Goal: Task Accomplishment & Management: Manage account settings

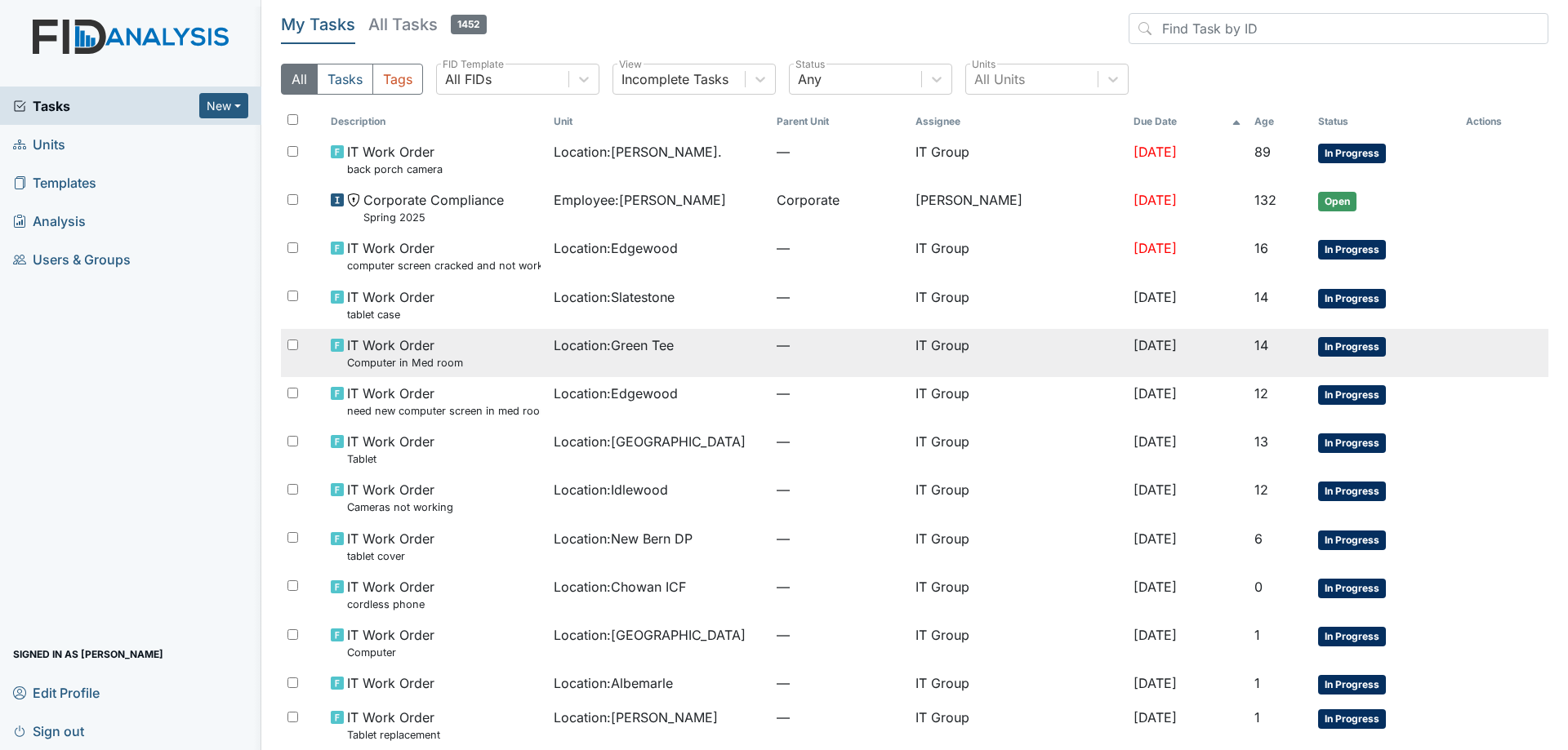
scroll to position [81, 0]
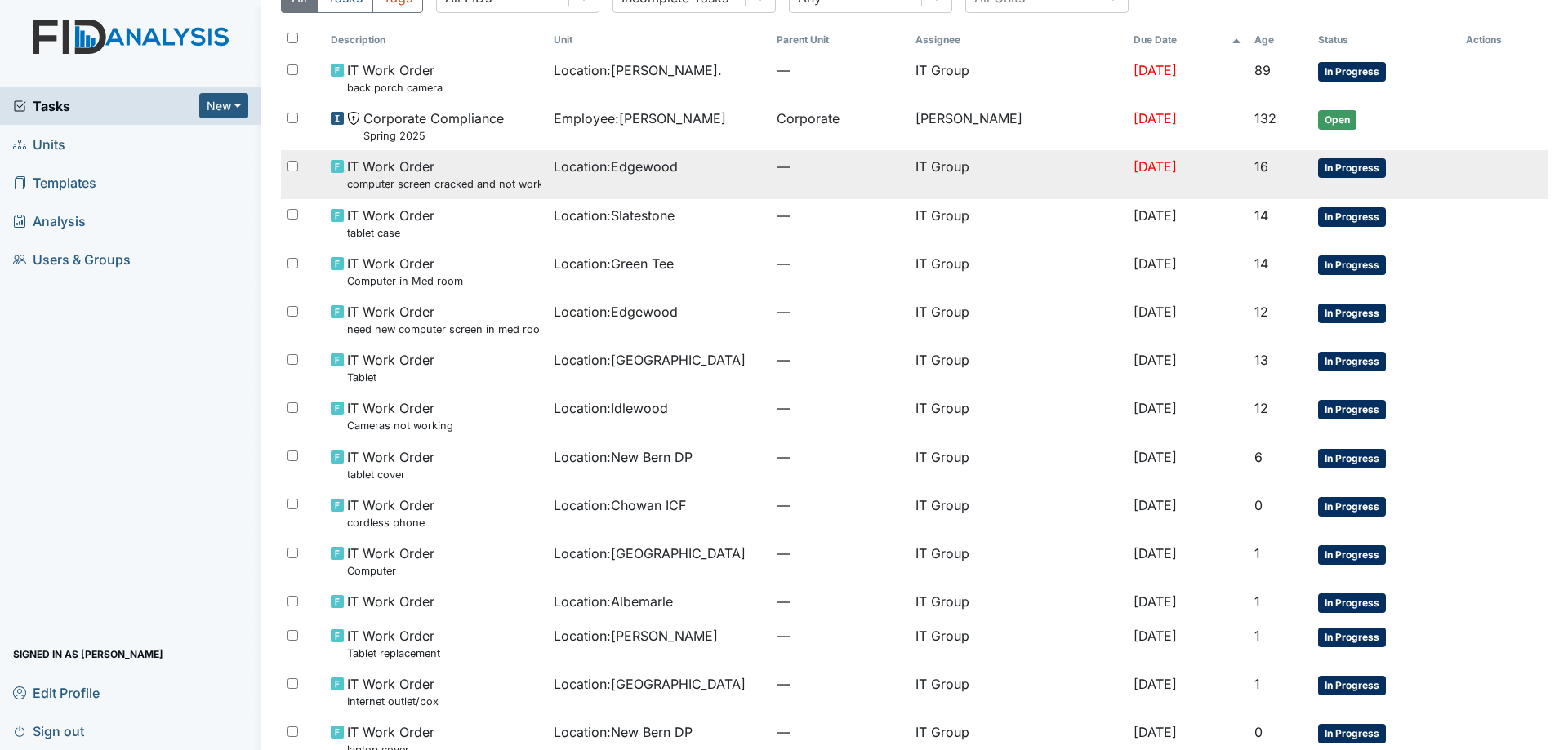
click at [295, 165] on input "checkbox" at bounding box center [292, 166] width 11 height 11
checkbox input "true"
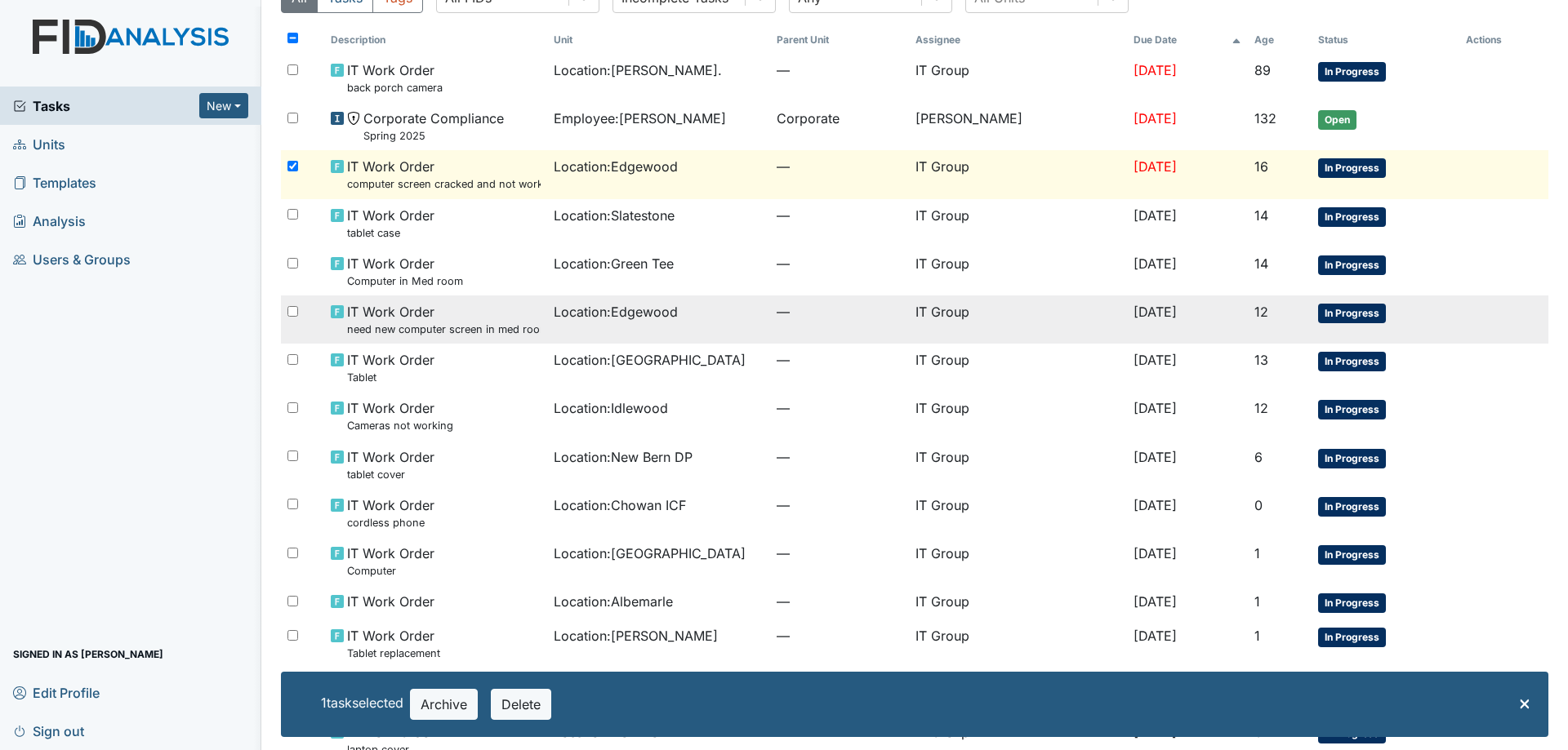
click at [291, 311] on input "checkbox" at bounding box center [292, 311] width 11 height 11
checkbox input "true"
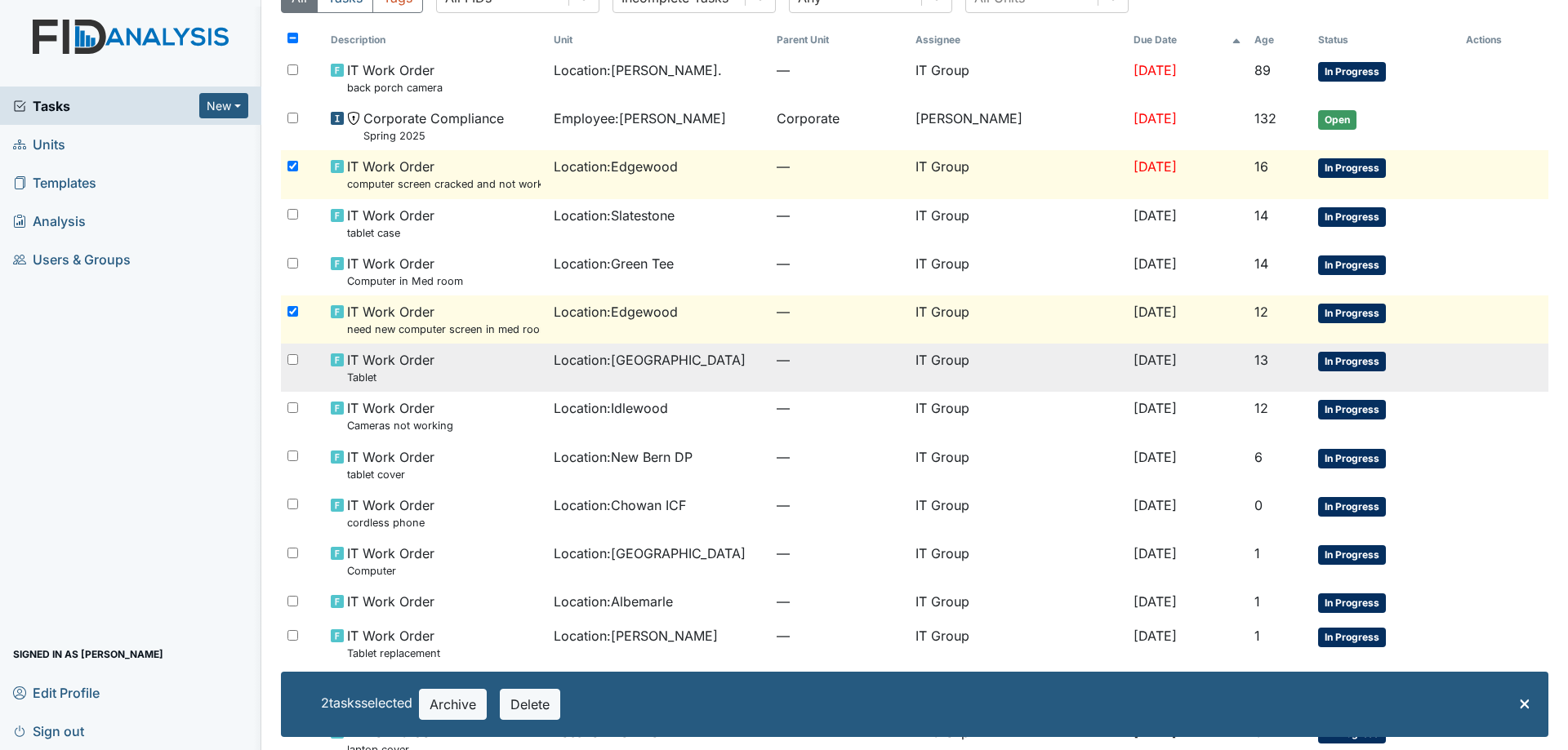
click at [295, 364] on input "checkbox" at bounding box center [292, 360] width 11 height 11
checkbox input "true"
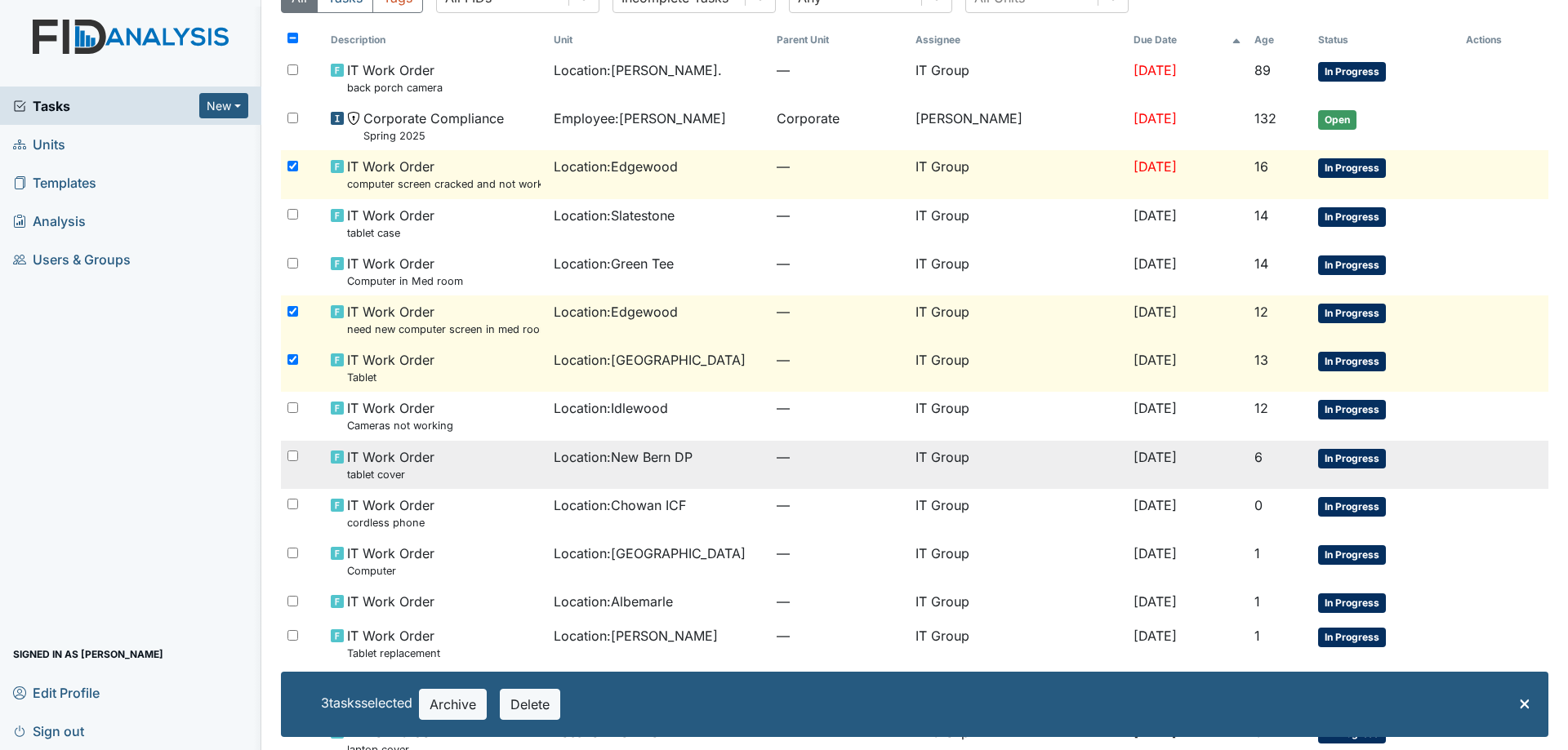
click at [291, 456] on input "checkbox" at bounding box center [292, 456] width 11 height 11
checkbox input "true"
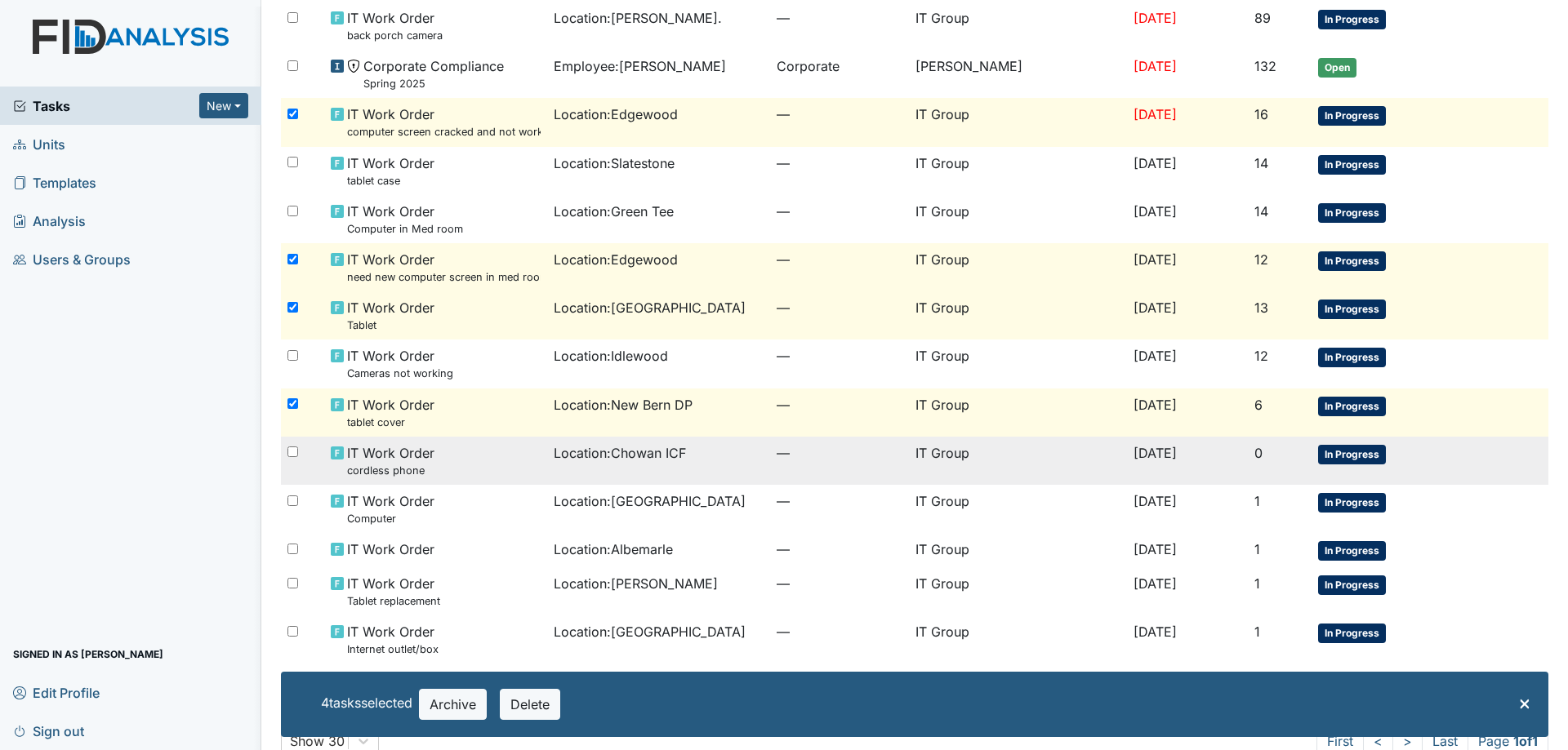
scroll to position [164, 0]
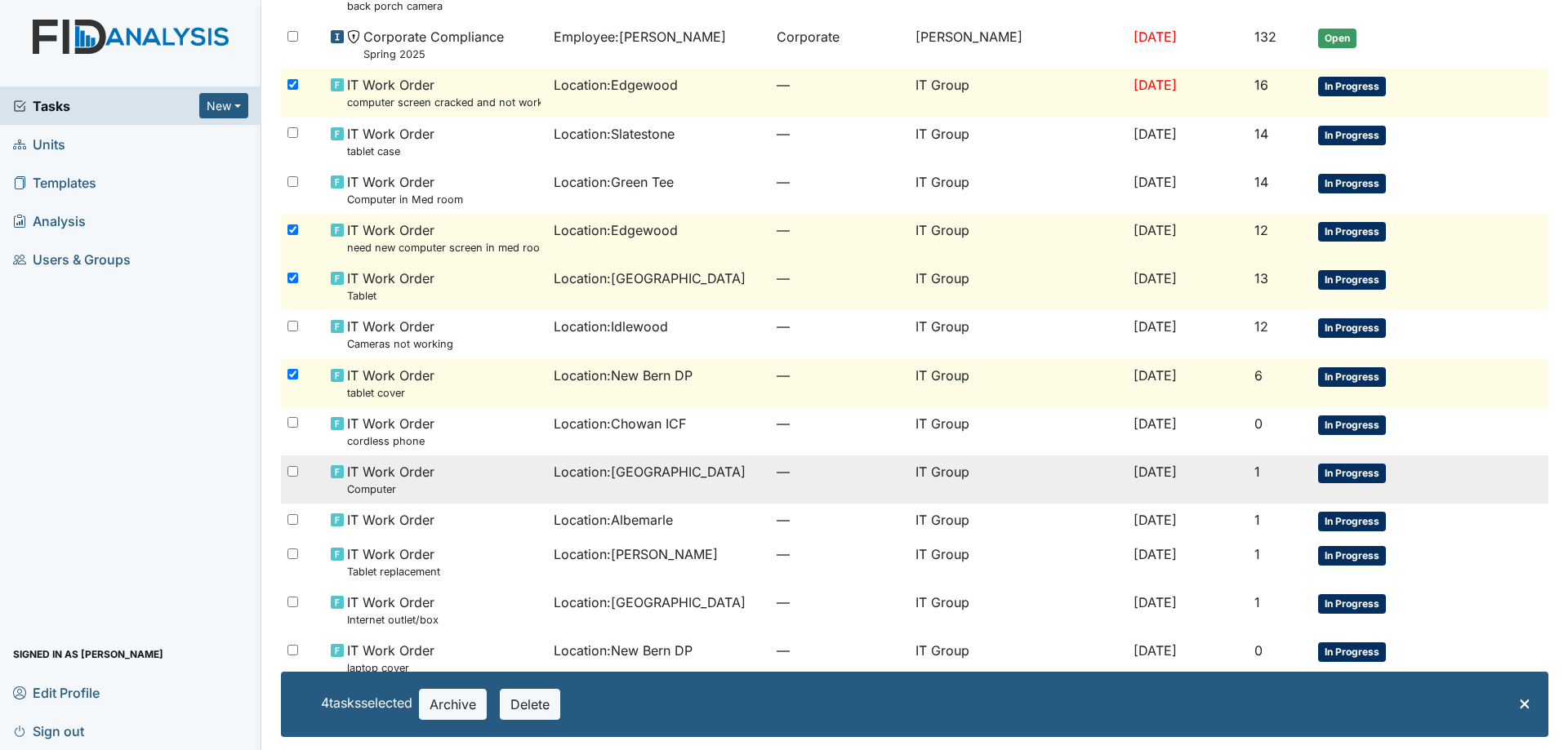
click at [300, 475] on div at bounding box center [303, 472] width 43 height 32
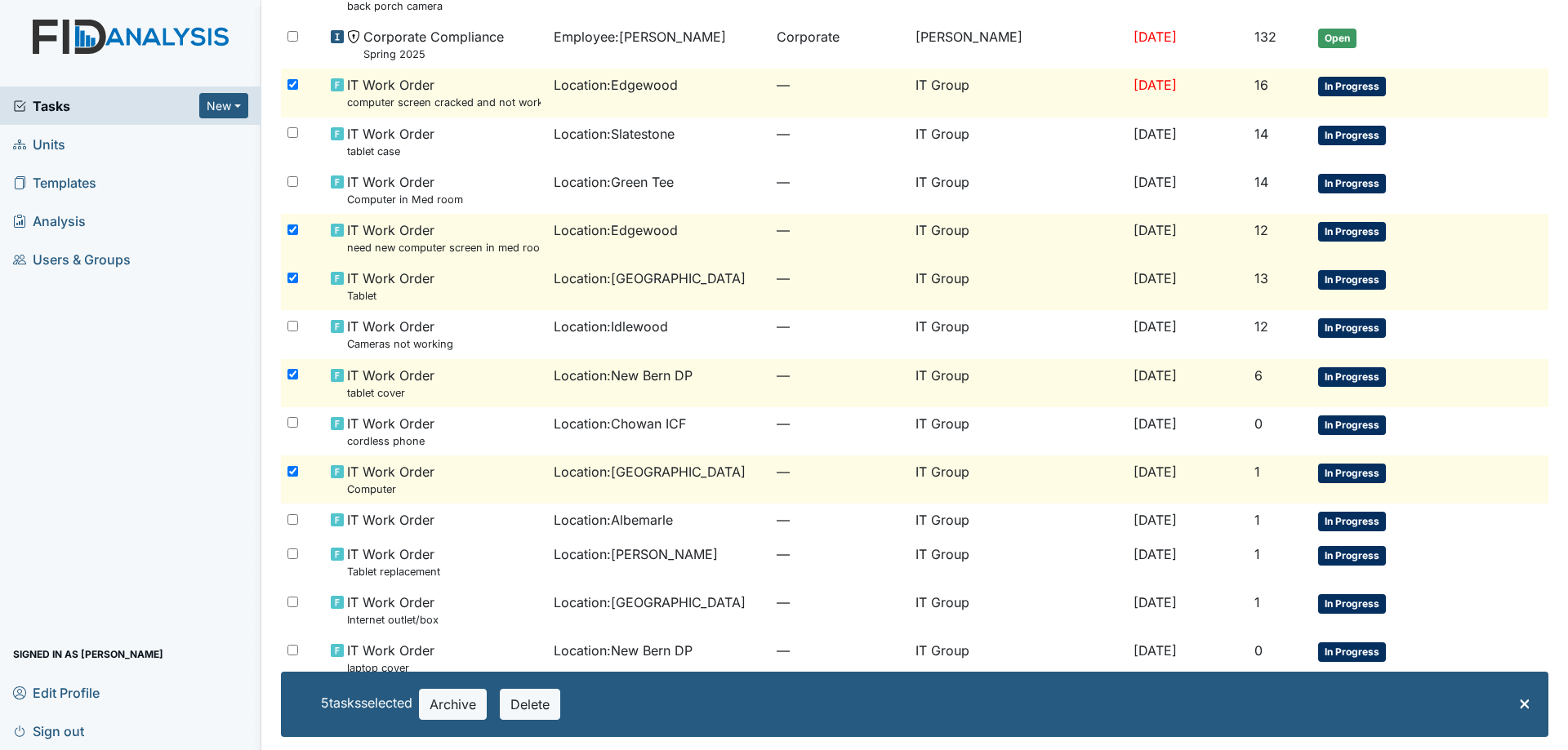
click at [297, 475] on input "checkbox" at bounding box center [292, 472] width 11 height 11
checkbox input "false"
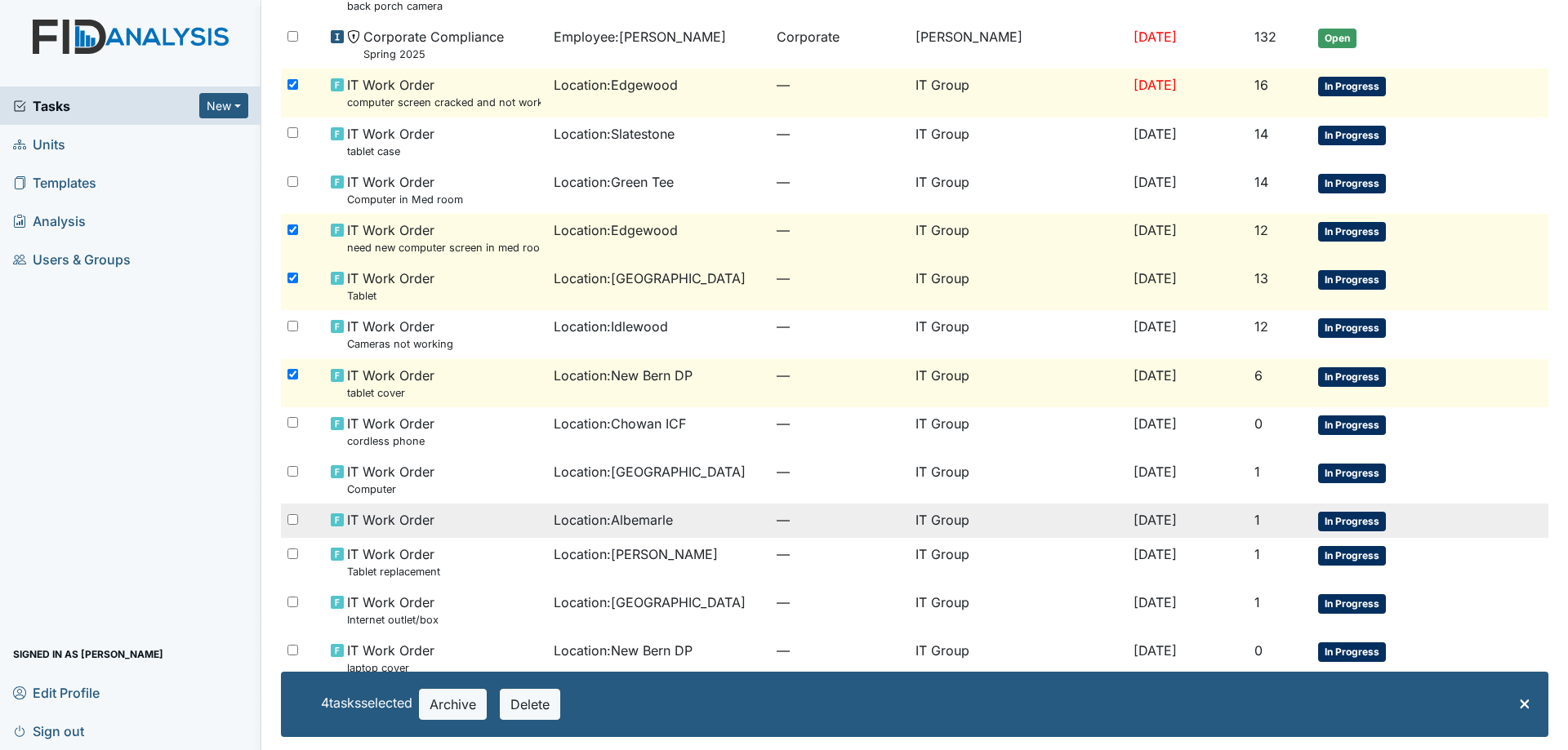
click at [369, 516] on span "IT Work Order" at bounding box center [390, 521] width 87 height 20
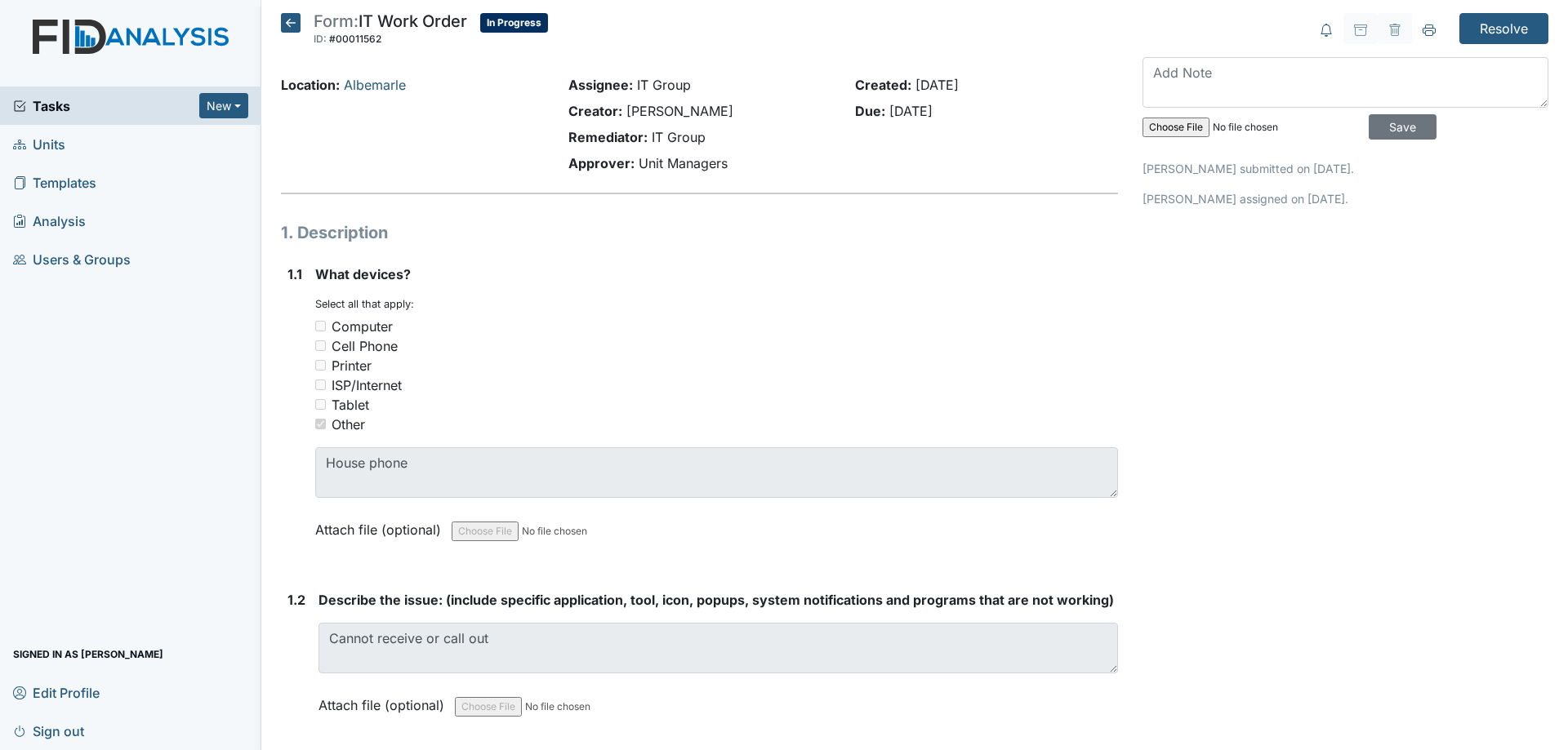
click at [291, 25] on icon at bounding box center [291, 23] width 20 height 20
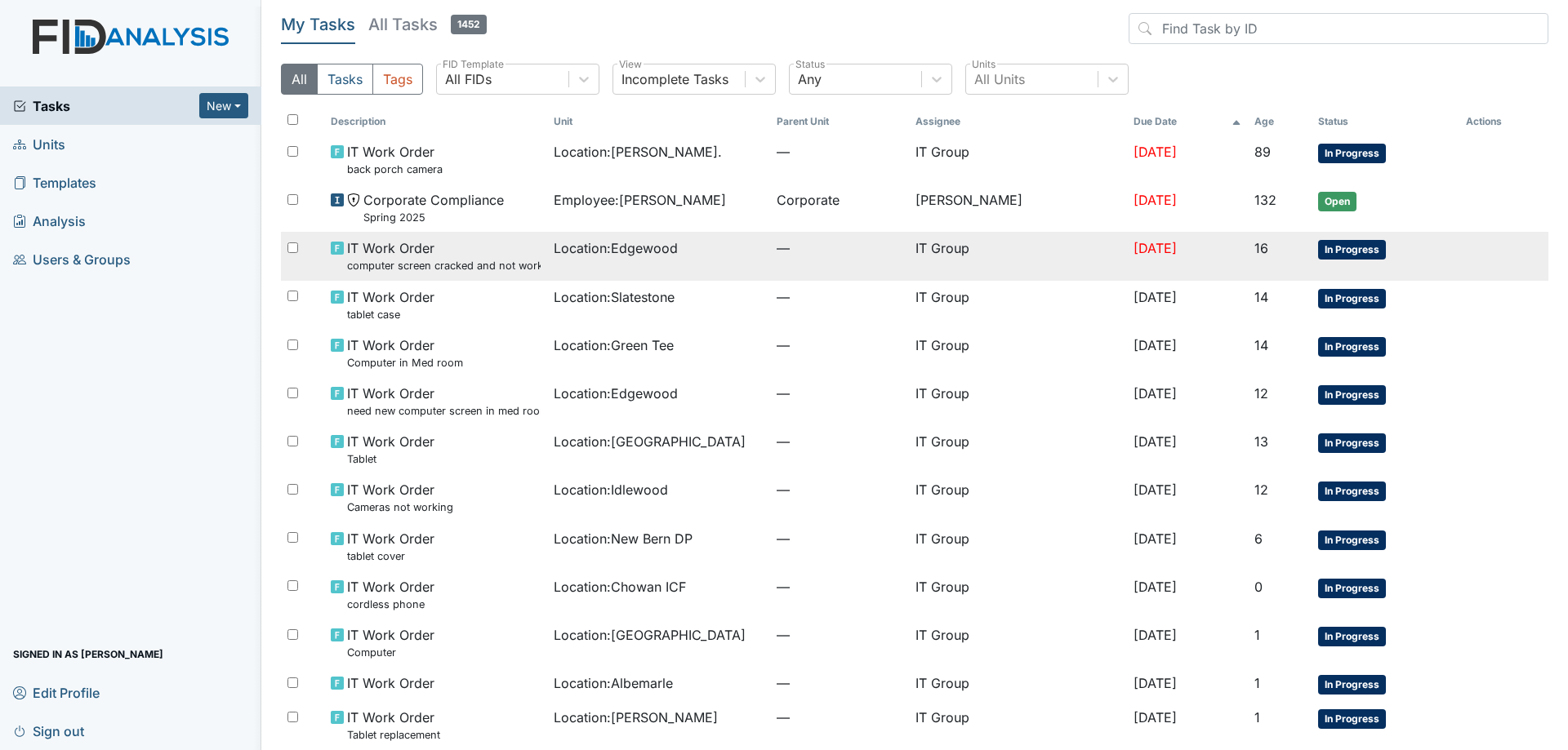
click at [297, 249] on input "checkbox" at bounding box center [292, 247] width 11 height 11
checkbox input "true"
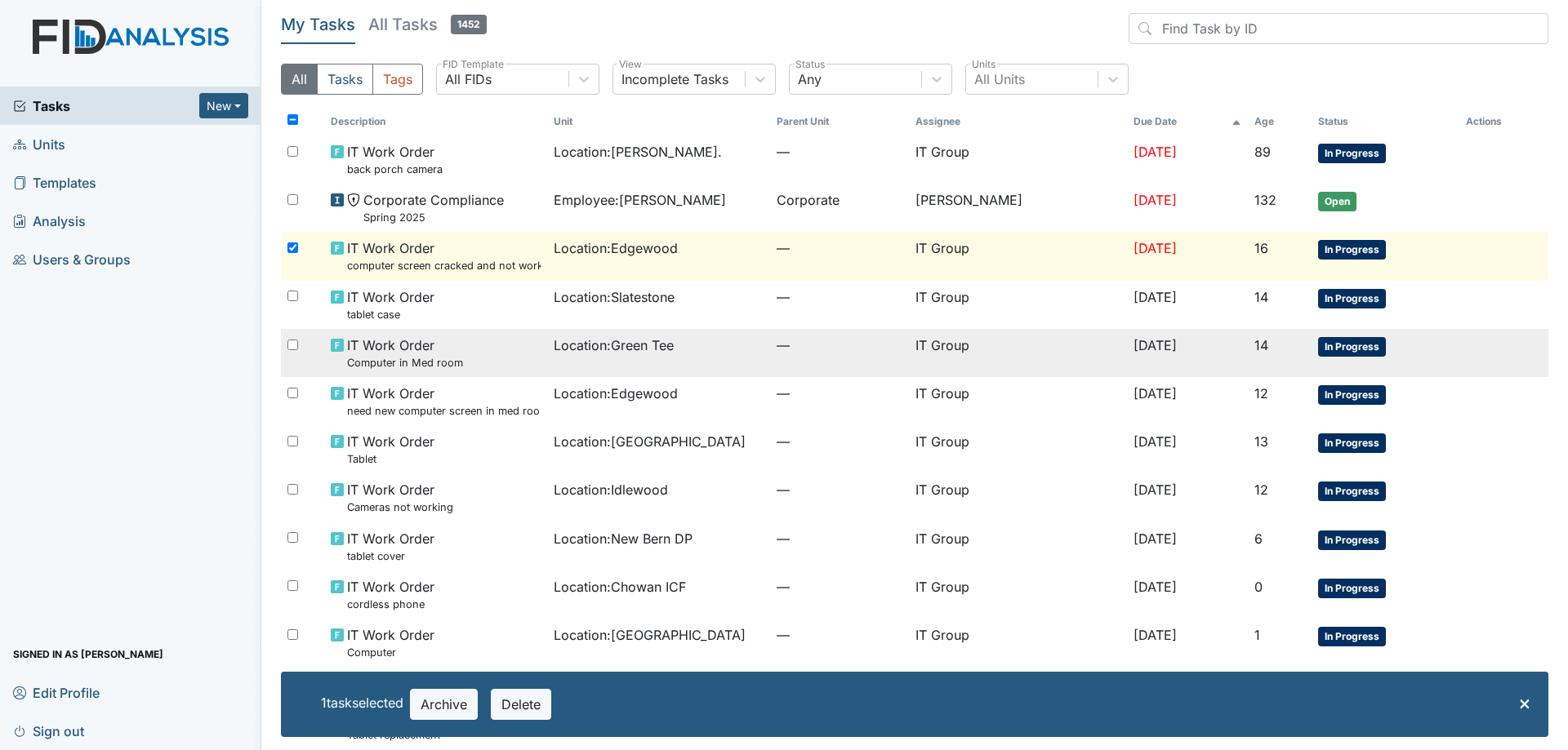
click at [292, 359] on div at bounding box center [303, 345] width 43 height 32
checkbox input "true"
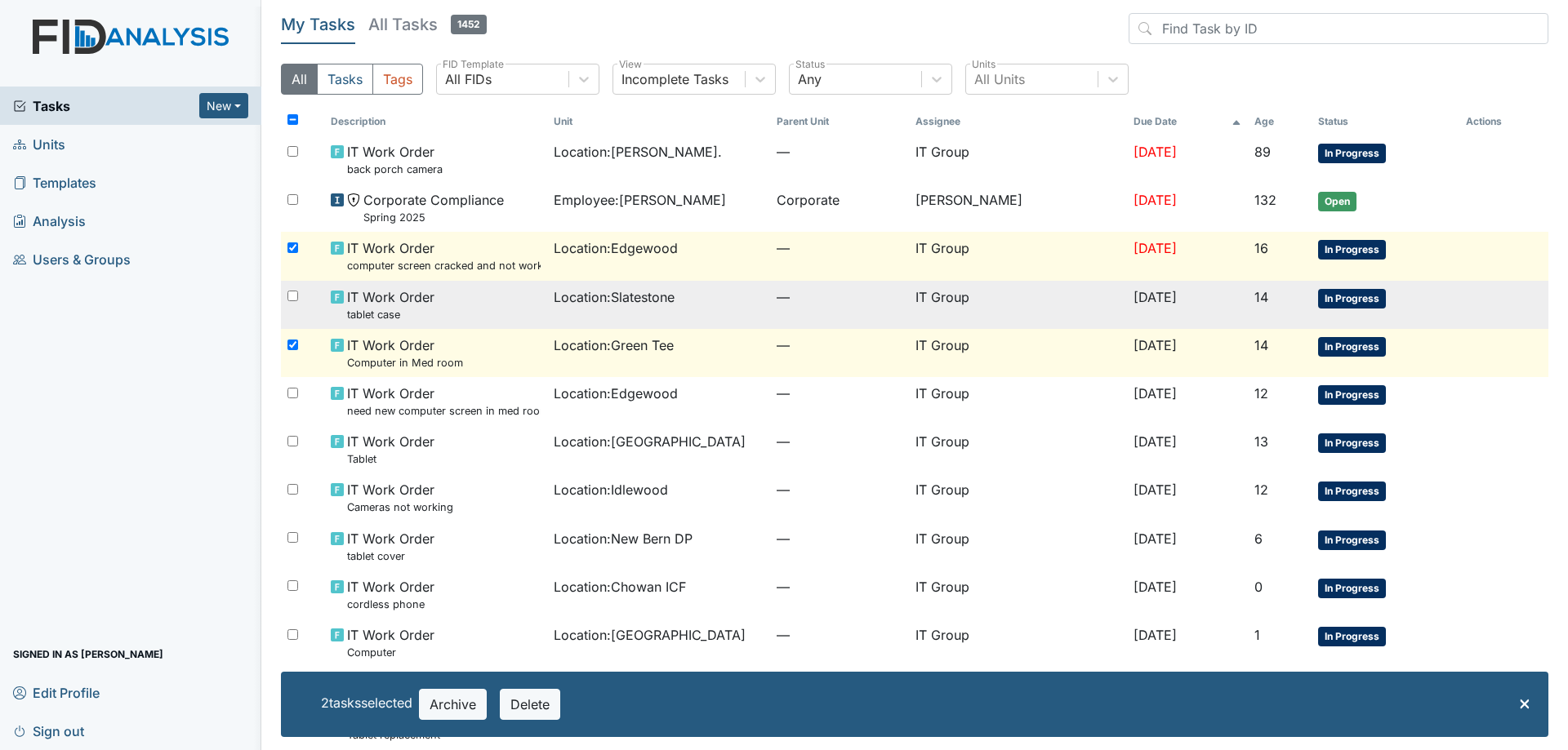
click at [288, 293] on input "checkbox" at bounding box center [292, 296] width 11 height 11
checkbox input "true"
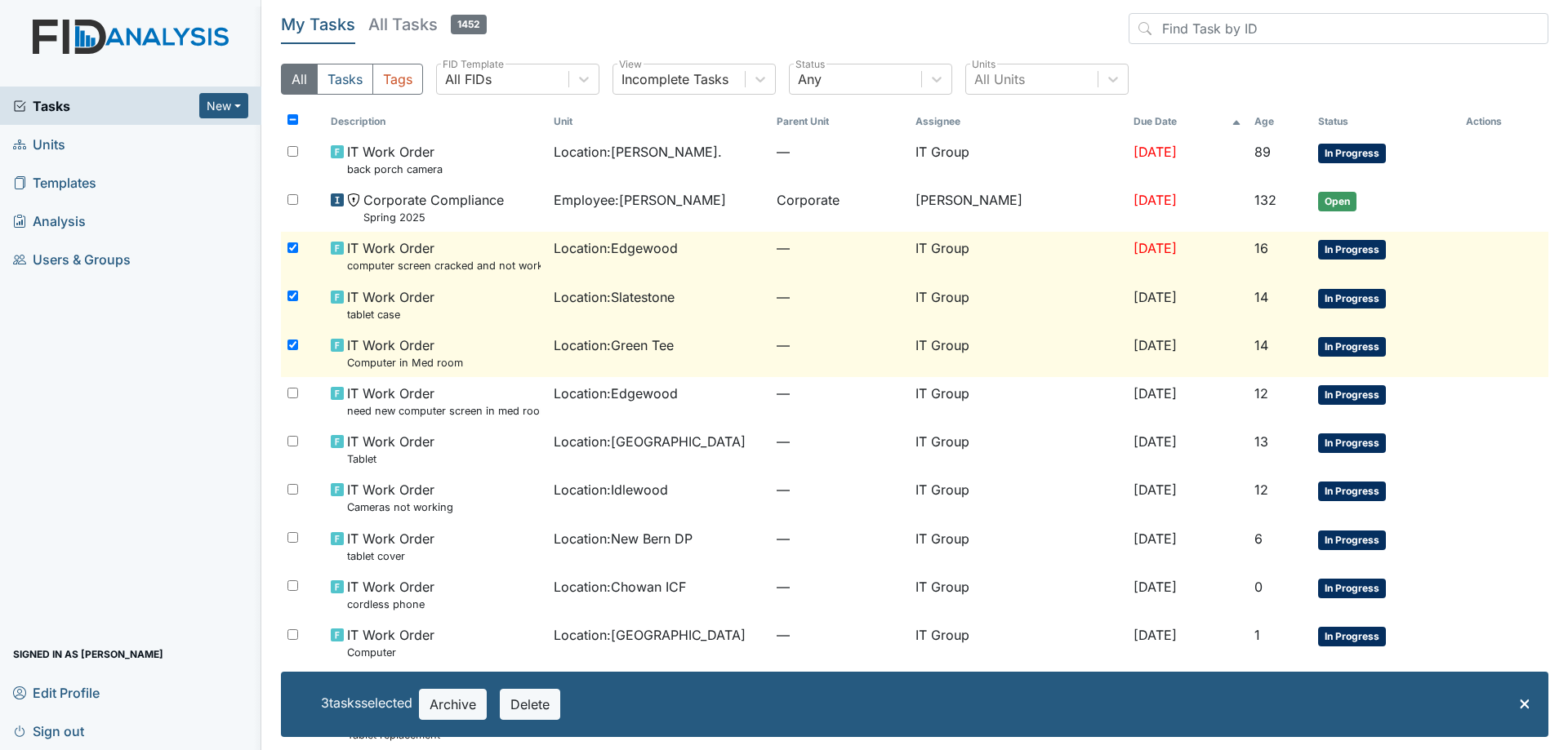
click at [295, 346] on input "checkbox" at bounding box center [292, 345] width 11 height 11
checkbox input "false"
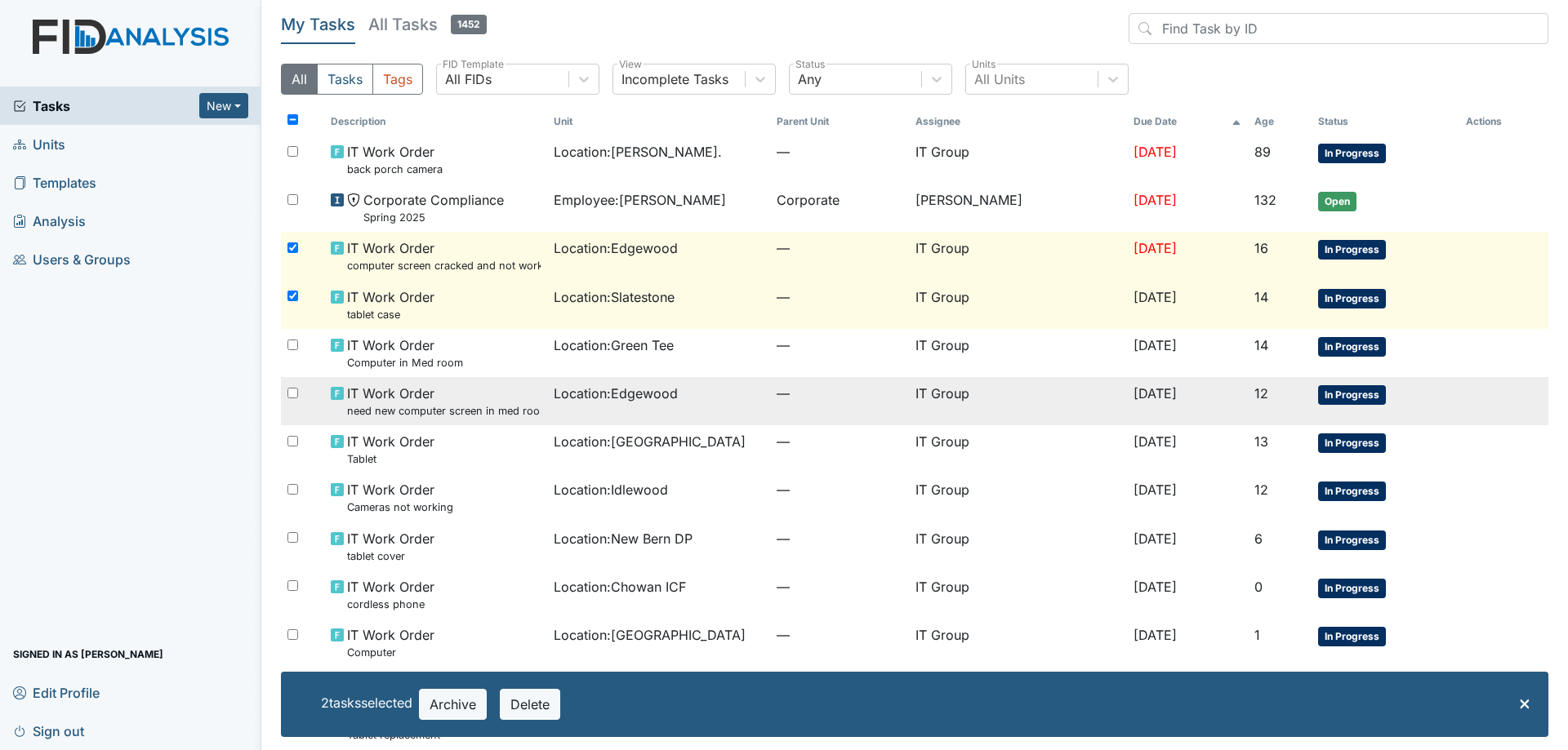
click at [294, 391] on input "checkbox" at bounding box center [292, 393] width 11 height 11
checkbox input "true"
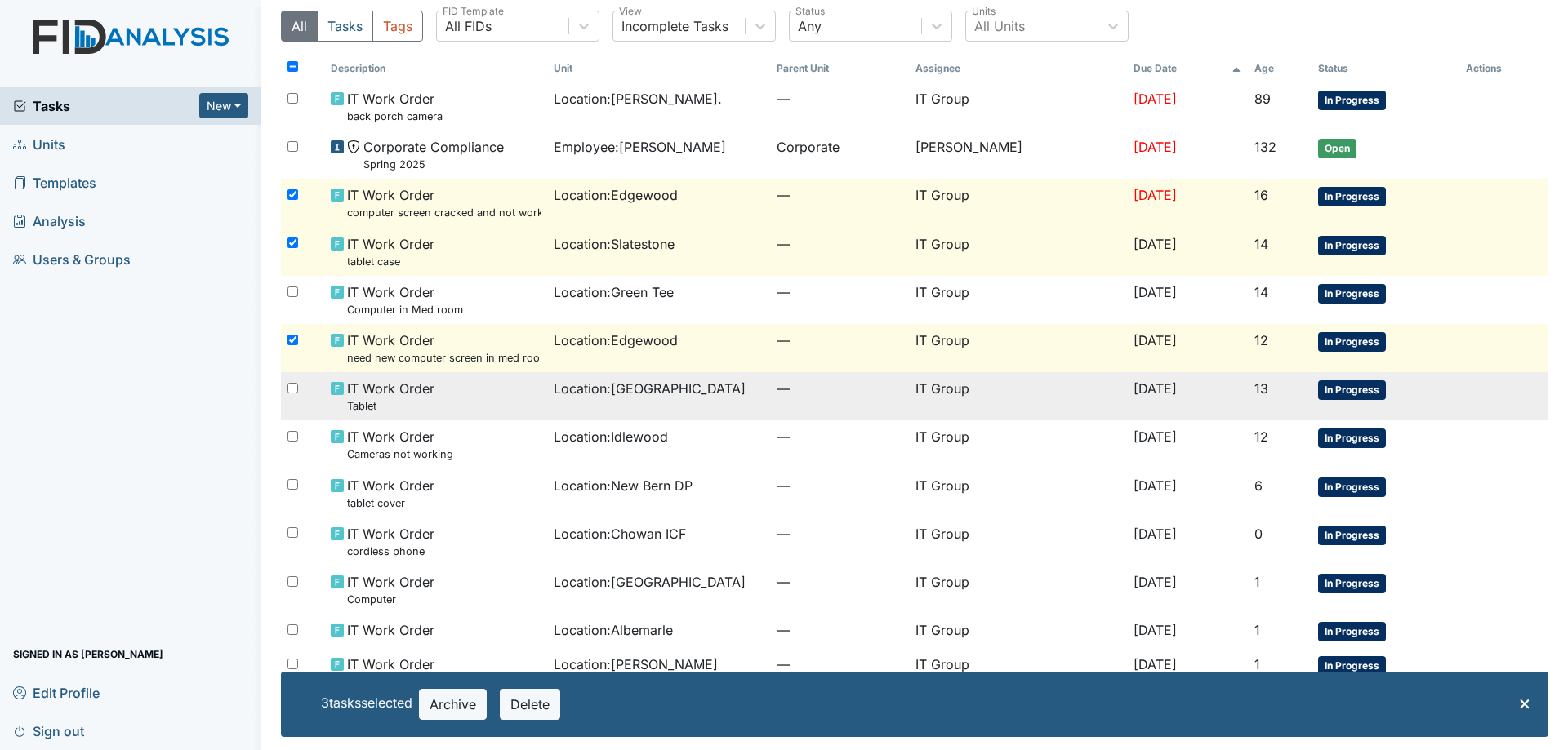
scroll to position [81, 0]
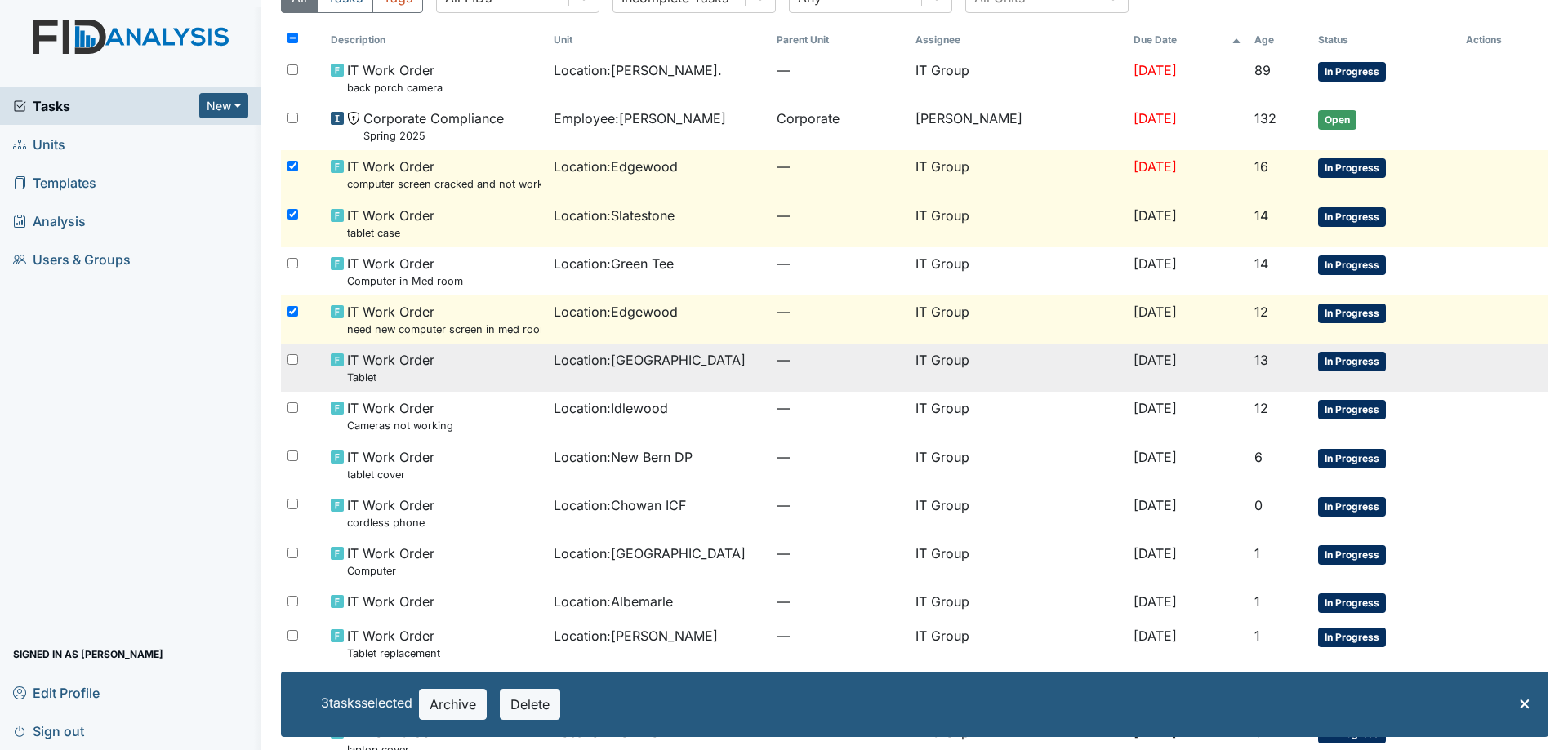
click at [291, 360] on input "checkbox" at bounding box center [292, 360] width 11 height 11
checkbox input "true"
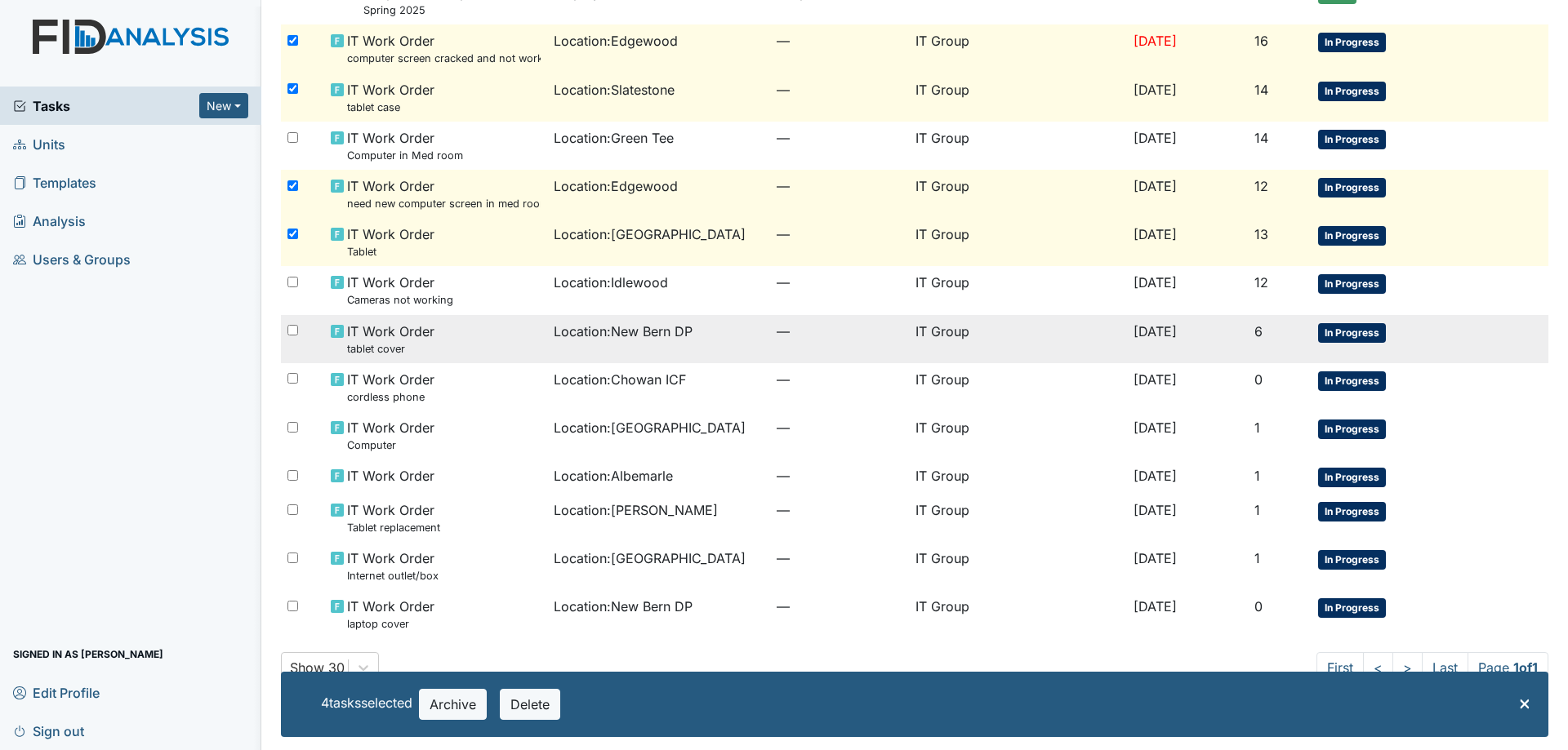
scroll to position [232, 0]
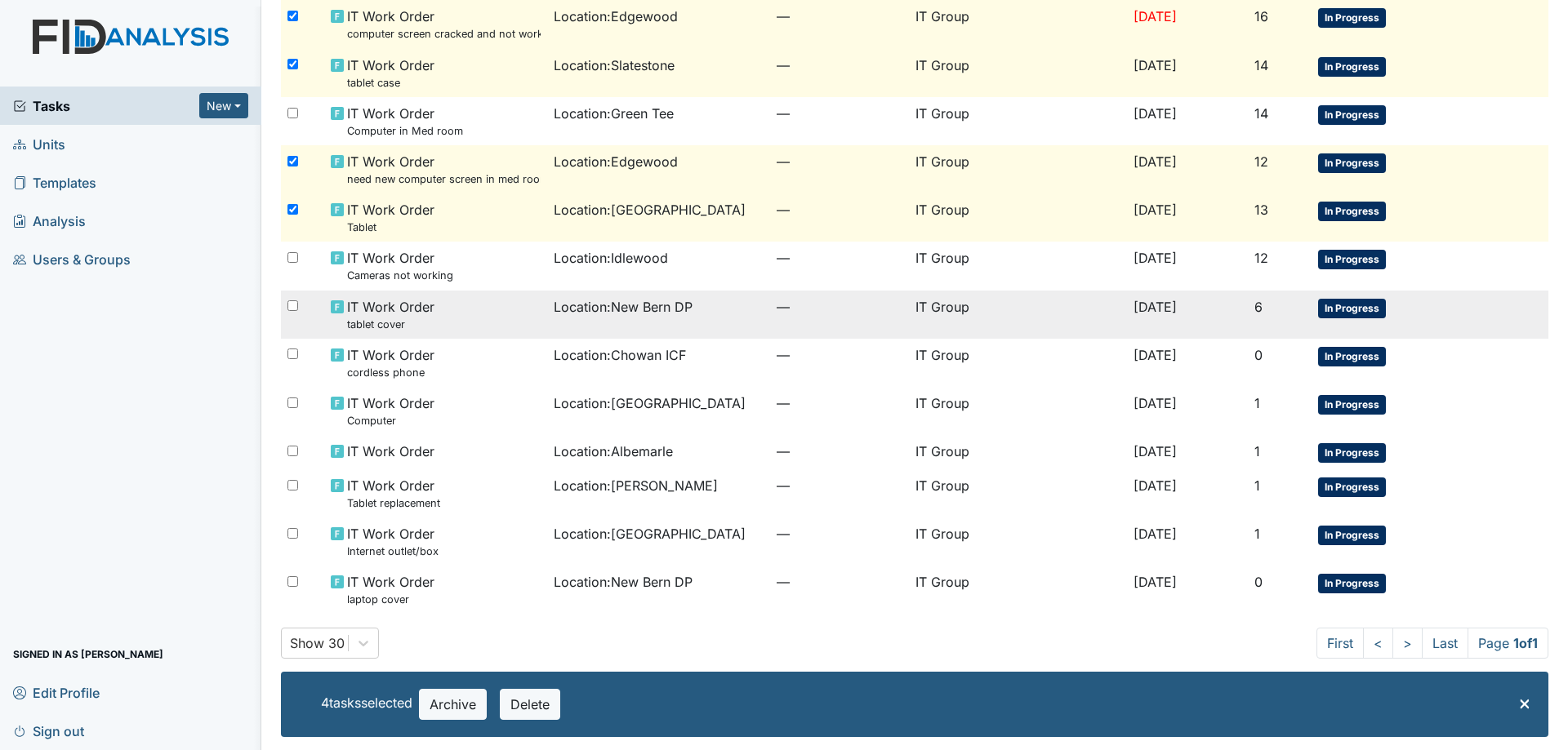
click at [294, 302] on input "checkbox" at bounding box center [292, 306] width 11 height 11
checkbox input "true"
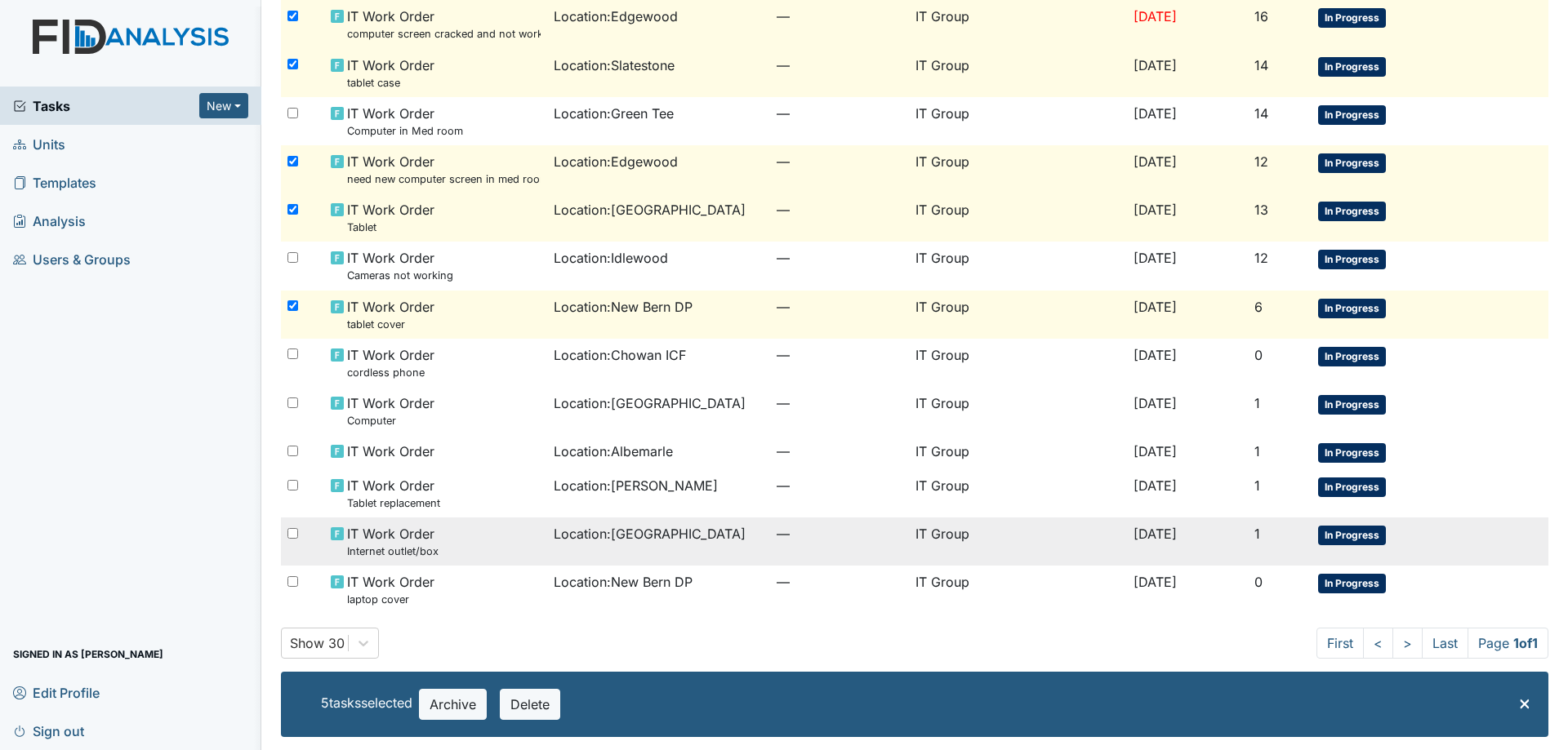
click at [290, 533] on input "checkbox" at bounding box center [292, 533] width 11 height 11
checkbox input "true"
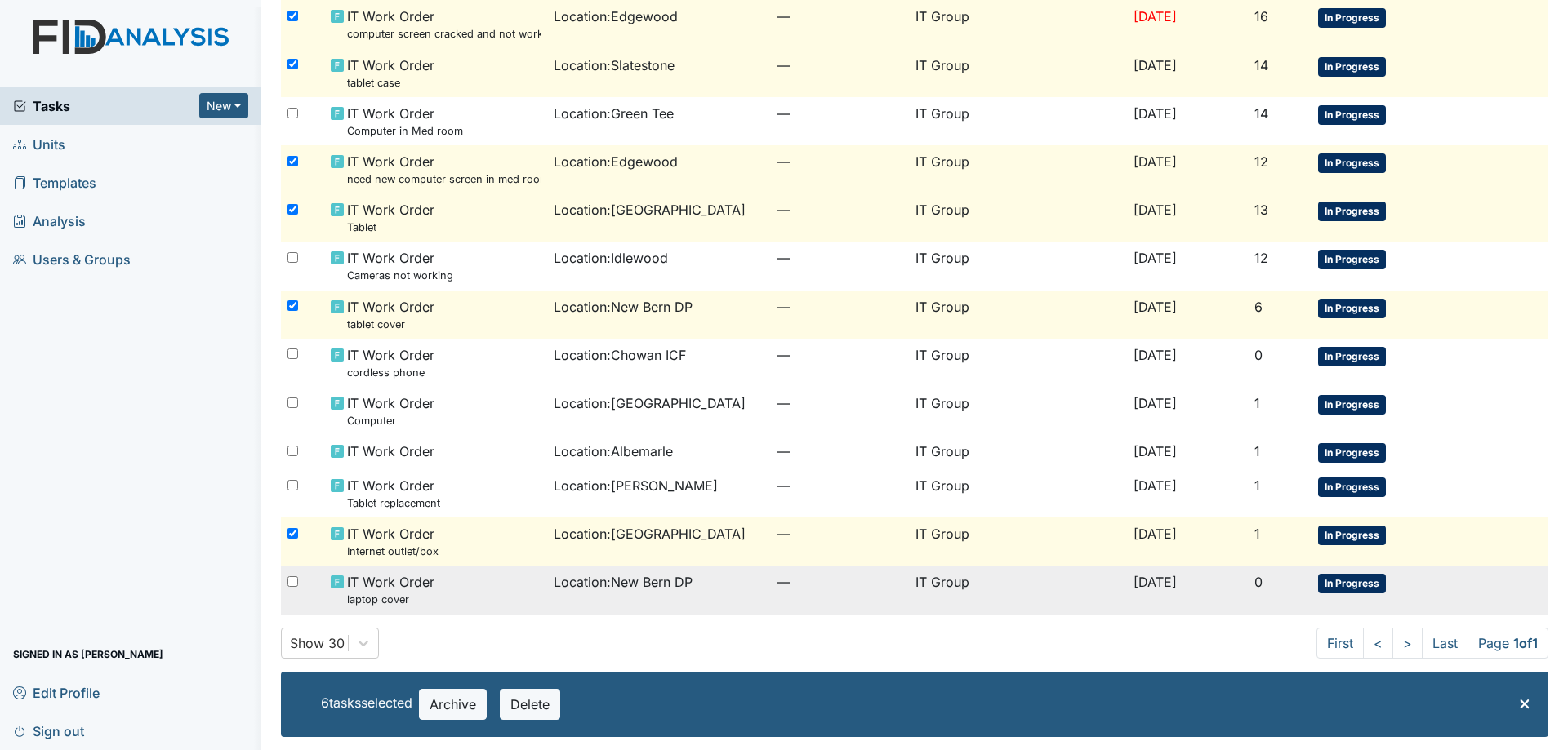
click at [296, 586] on input "checkbox" at bounding box center [292, 581] width 11 height 11
checkbox input "true"
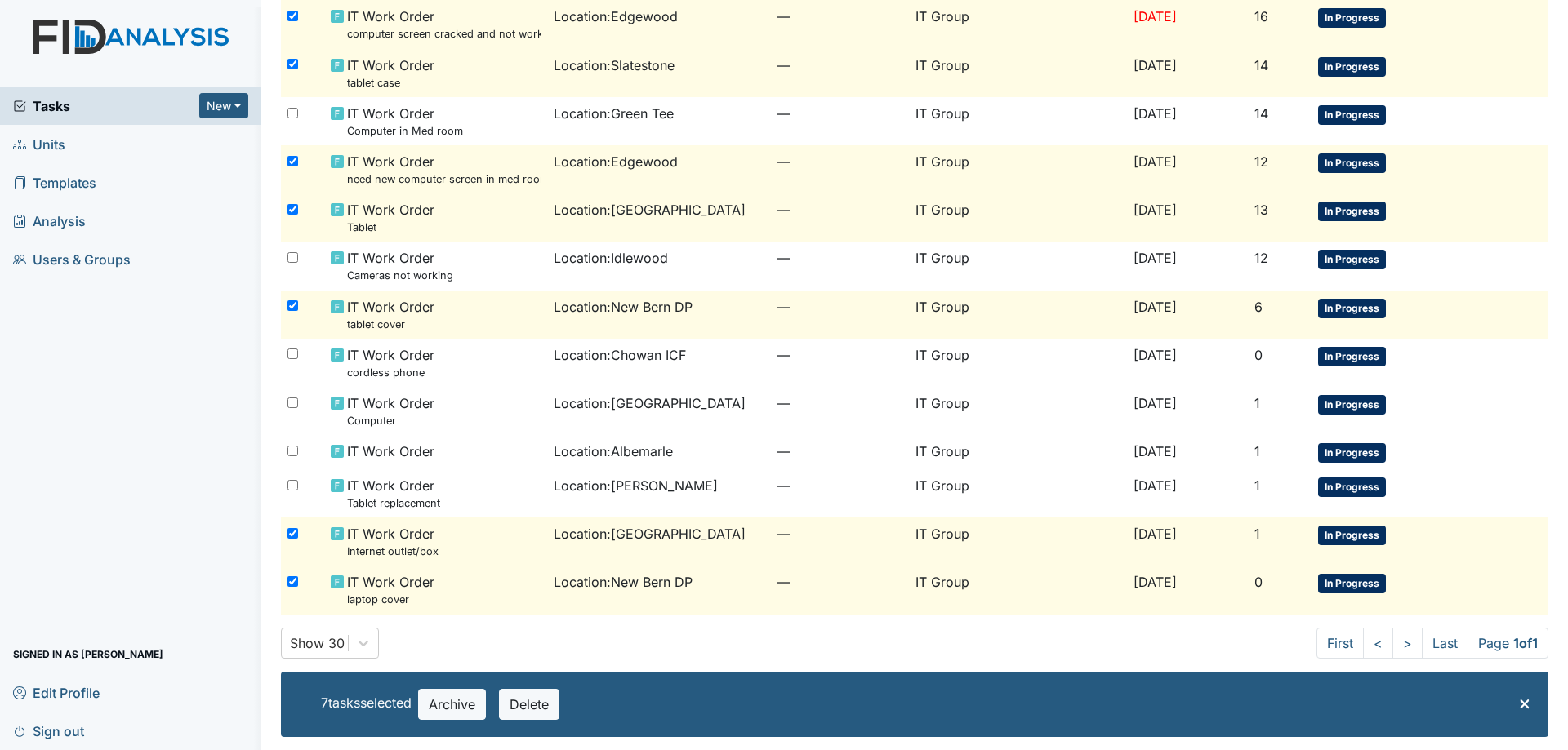
click at [250, 401] on div "Tasks New Form Inspection Document Bundle Units Templates Analysis Users & Grou…" at bounding box center [130, 418] width 262 height 664
